Goal: Book appointment/travel/reservation

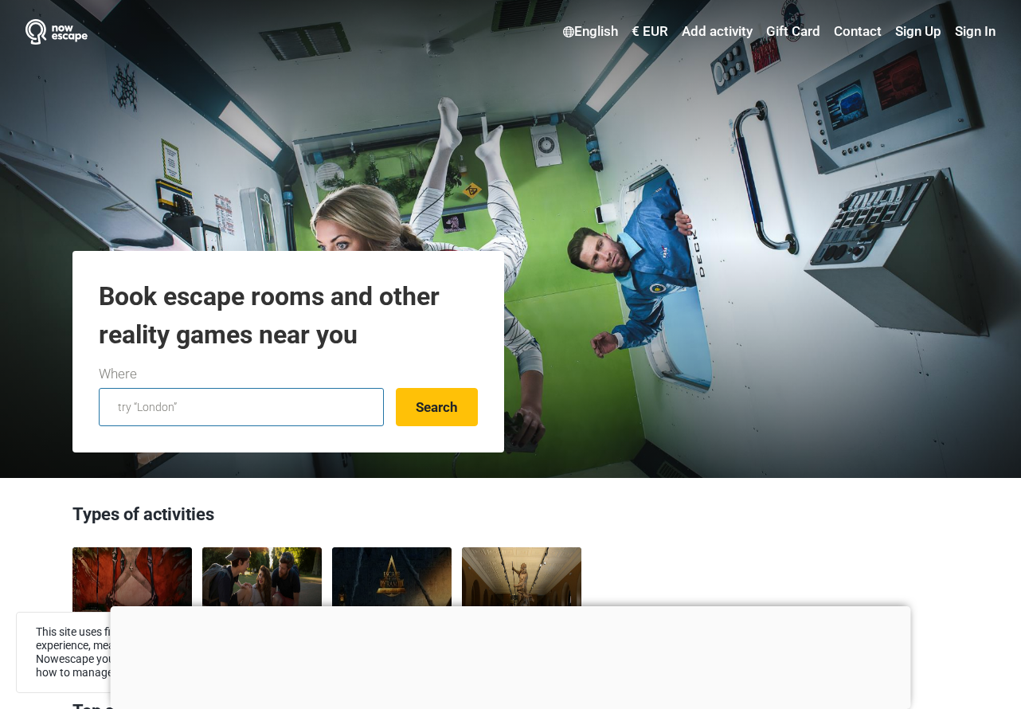
click at [305, 403] on input "text" at bounding box center [241, 407] width 285 height 38
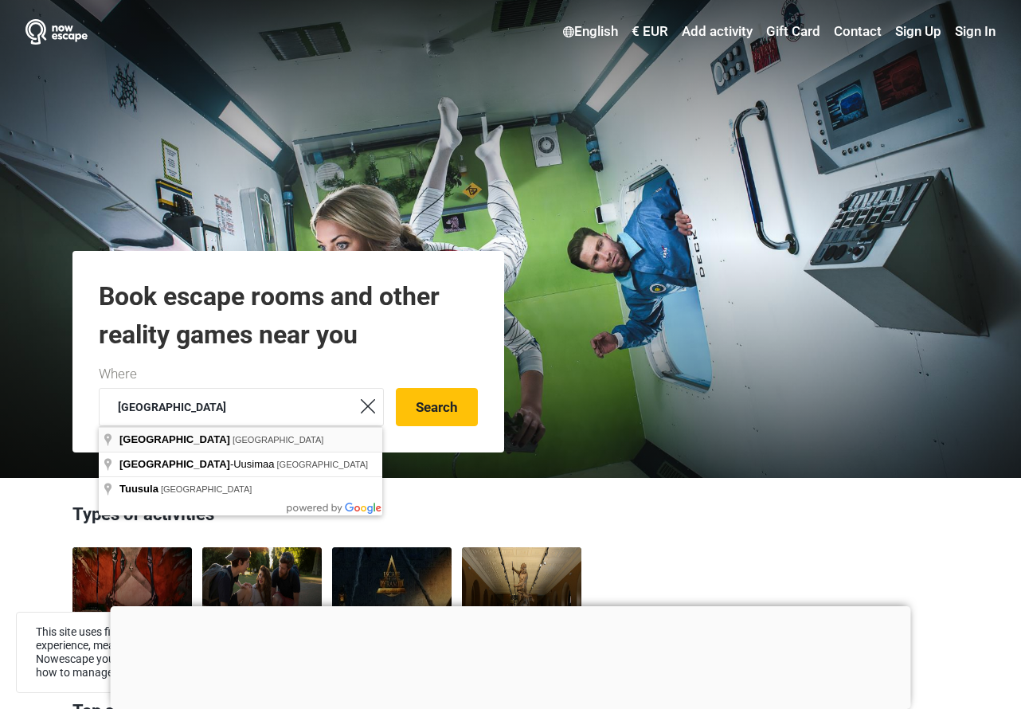
type input "Helsinki, Finland"
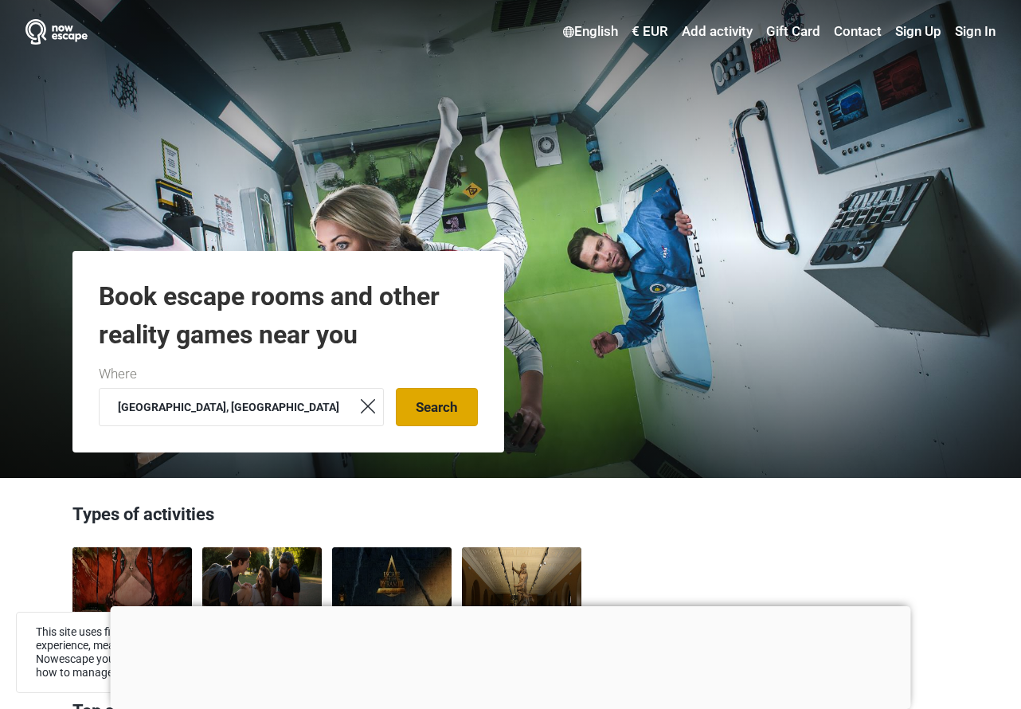
click at [472, 420] on button "Search" at bounding box center [437, 407] width 82 height 38
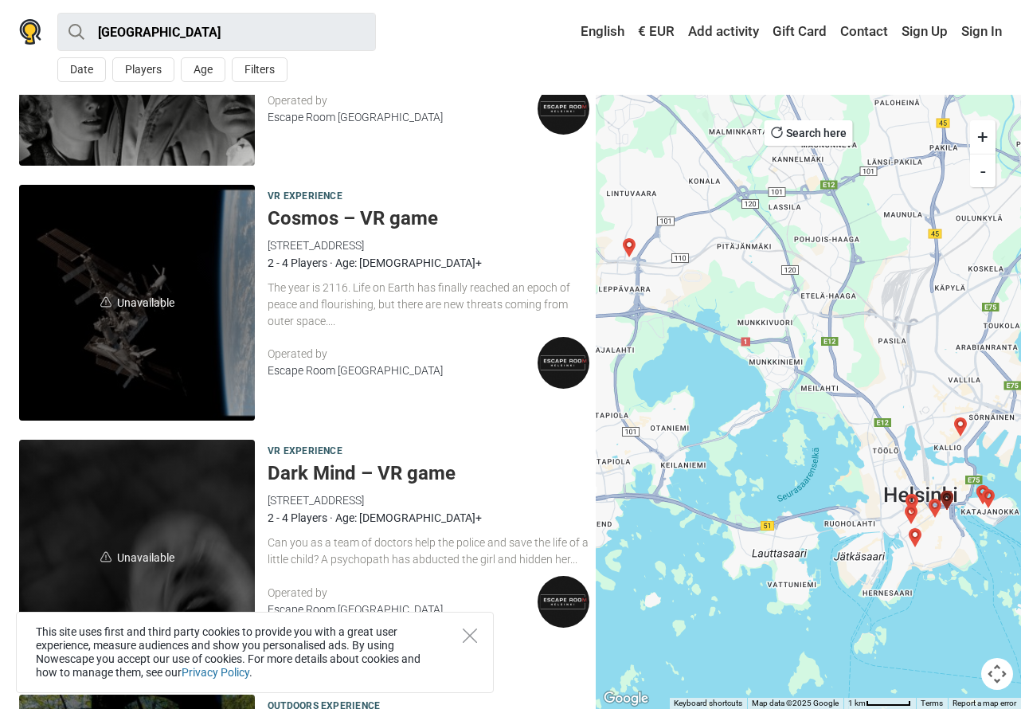
scroll to position [1414, 0]
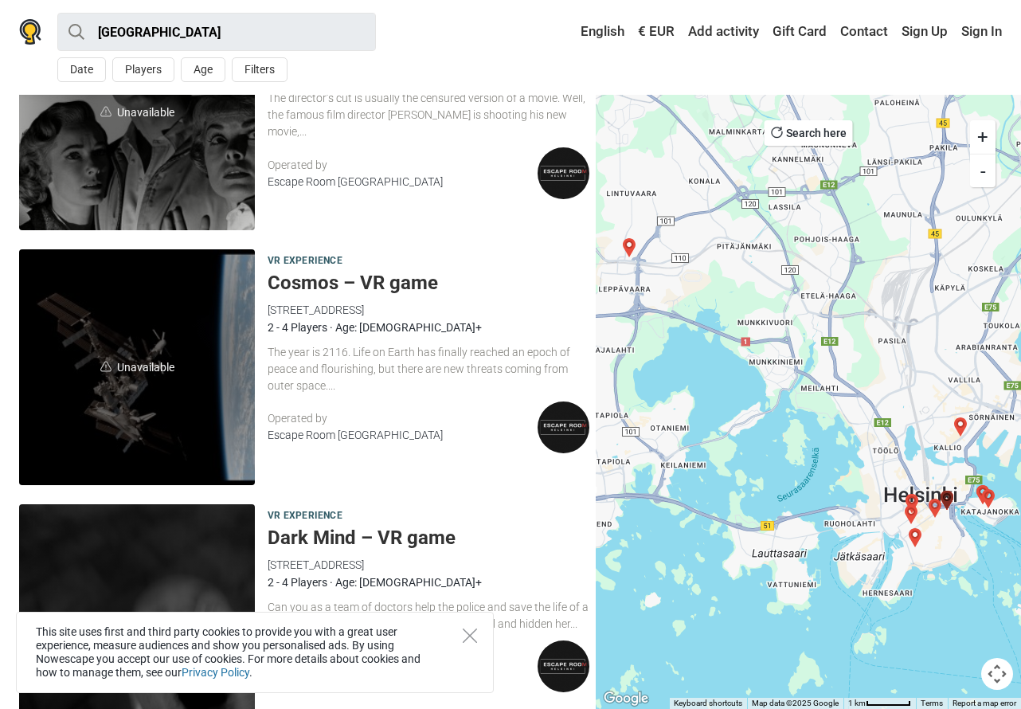
click at [368, 288] on h5 "Cosmos – VR game" at bounding box center [429, 283] width 322 height 23
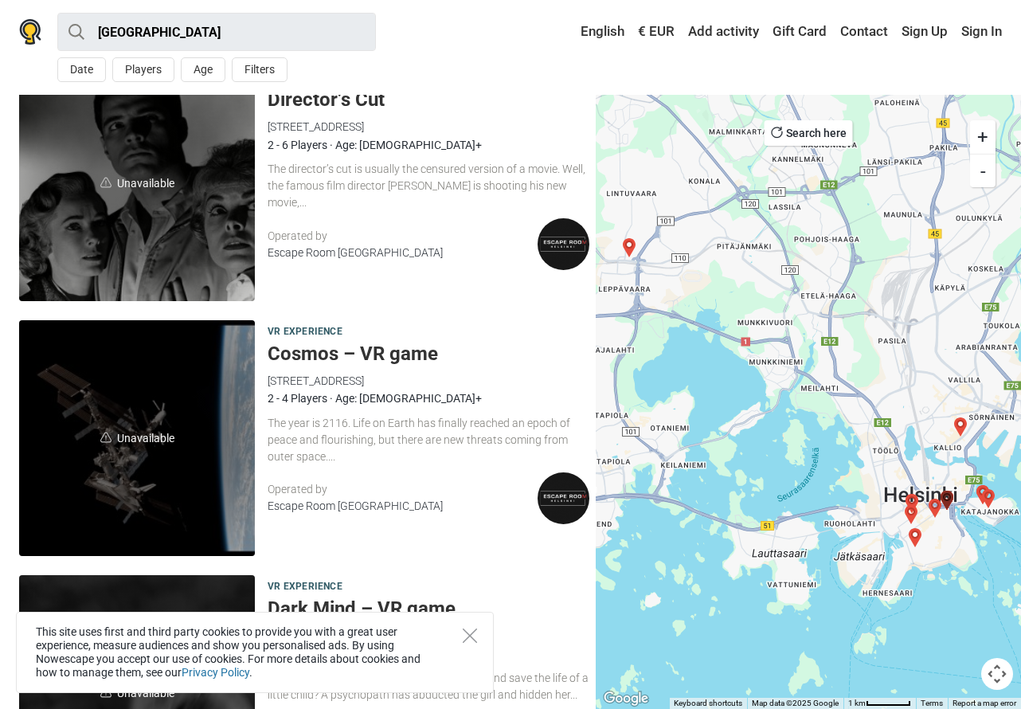
scroll to position [1347, 0]
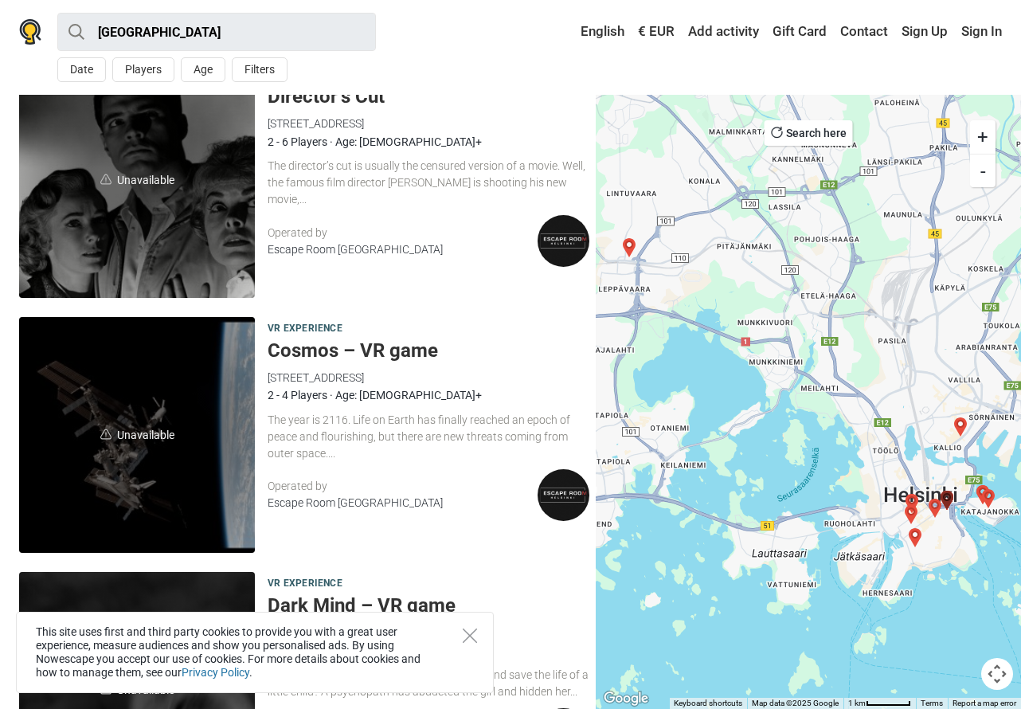
click at [346, 349] on h5 "Cosmos – VR game" at bounding box center [429, 350] width 322 height 23
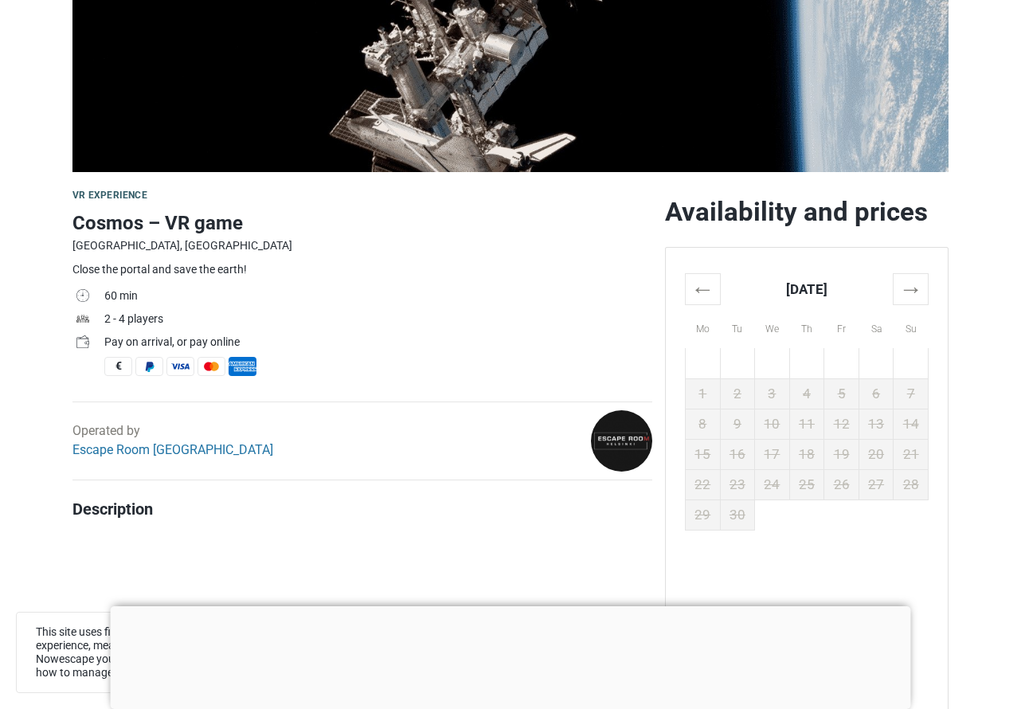
scroll to position [338, 0]
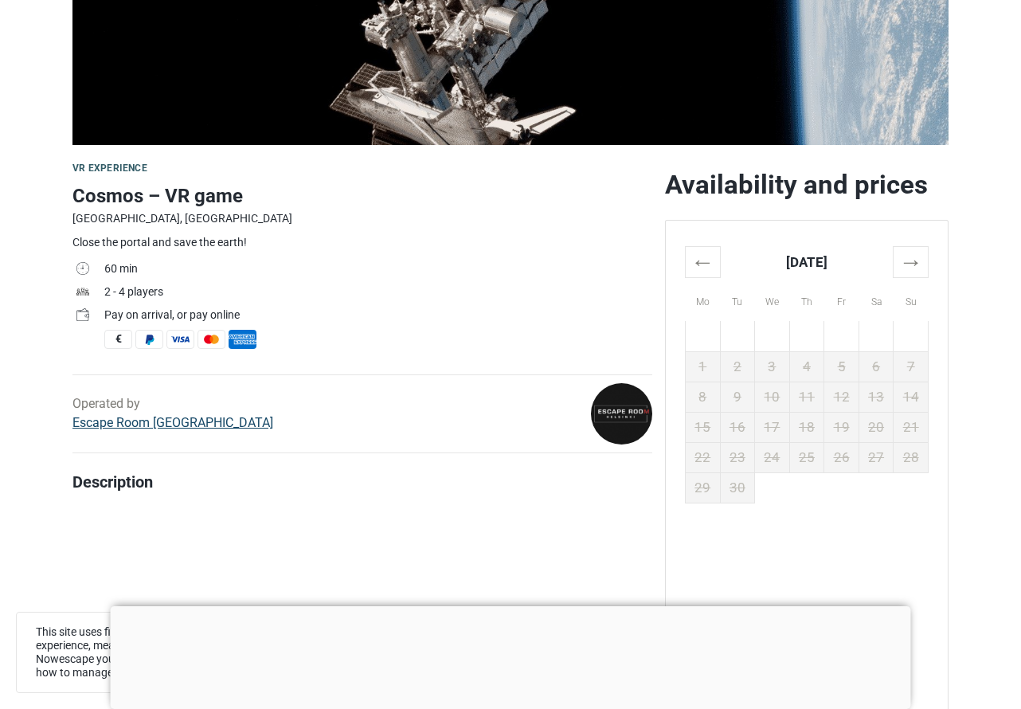
click at [149, 420] on link "Escape Room [GEOGRAPHIC_DATA]" at bounding box center [172, 422] width 201 height 15
click at [603, 412] on img at bounding box center [621, 413] width 61 height 61
click at [173, 418] on link "Escape Room [GEOGRAPHIC_DATA]" at bounding box center [172, 422] width 201 height 15
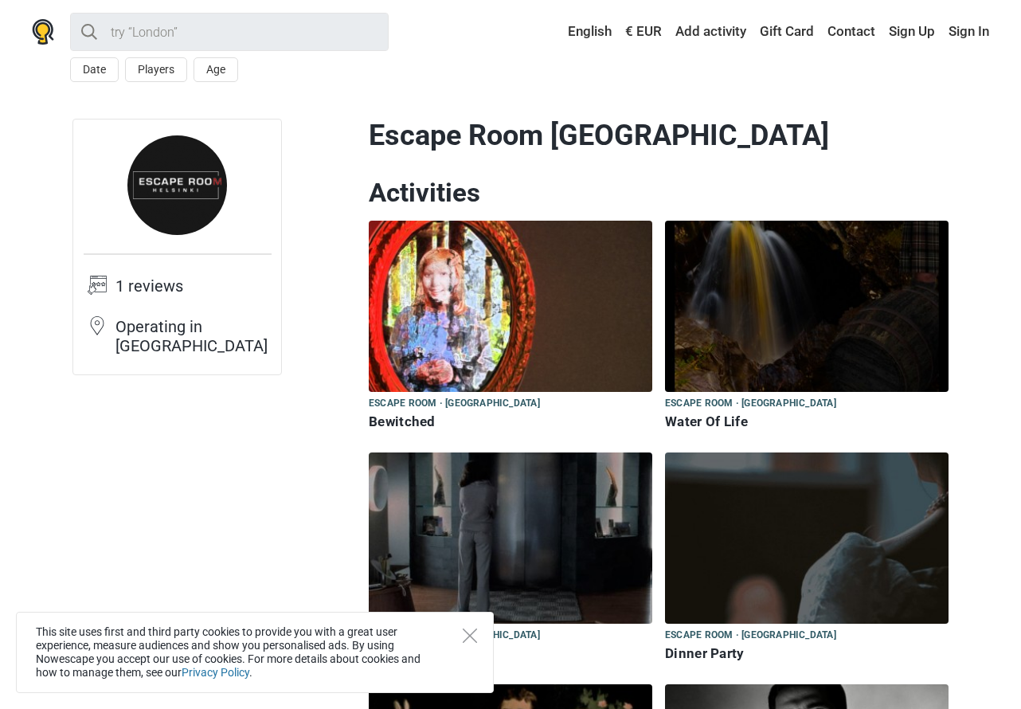
click at [176, 192] on img at bounding box center [177, 185] width 100 height 100
click at [167, 170] on img at bounding box center [177, 185] width 100 height 100
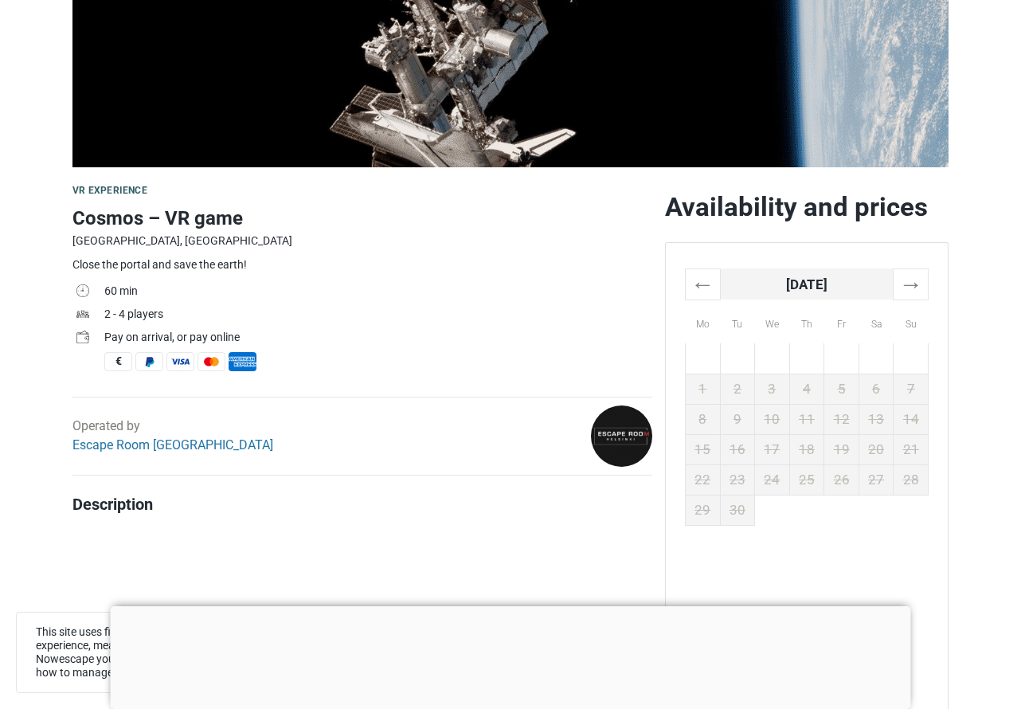
scroll to position [319, 0]
